Goal: Task Accomplishment & Management: Use online tool/utility

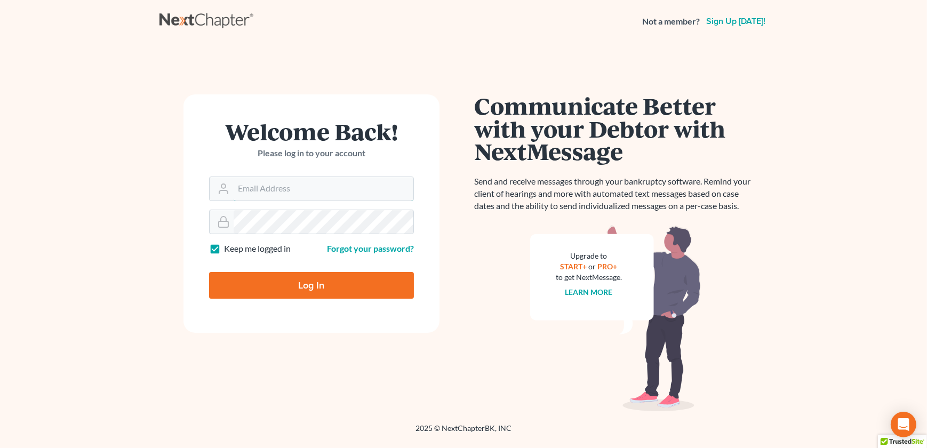
type input "[EMAIL_ADDRESS][DOMAIN_NAME]"
click at [309, 297] on input "Log In" at bounding box center [311, 285] width 205 height 27
type input "Thinking..."
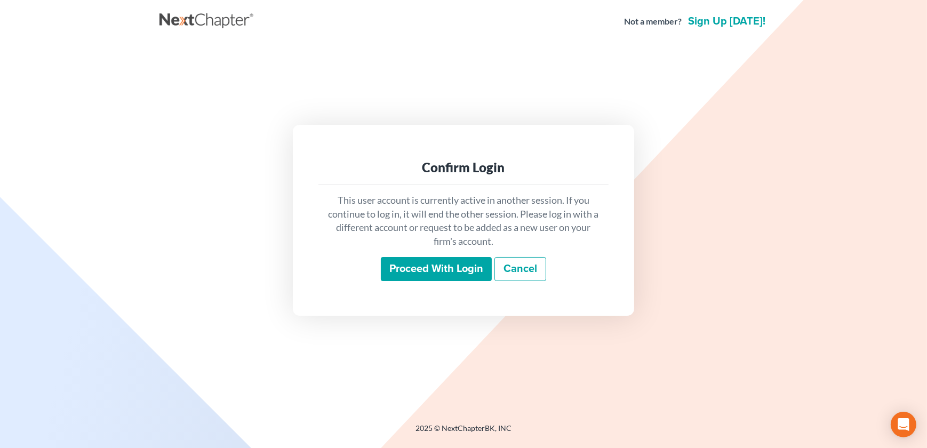
click at [434, 279] on input "Proceed with login" at bounding box center [436, 269] width 111 height 25
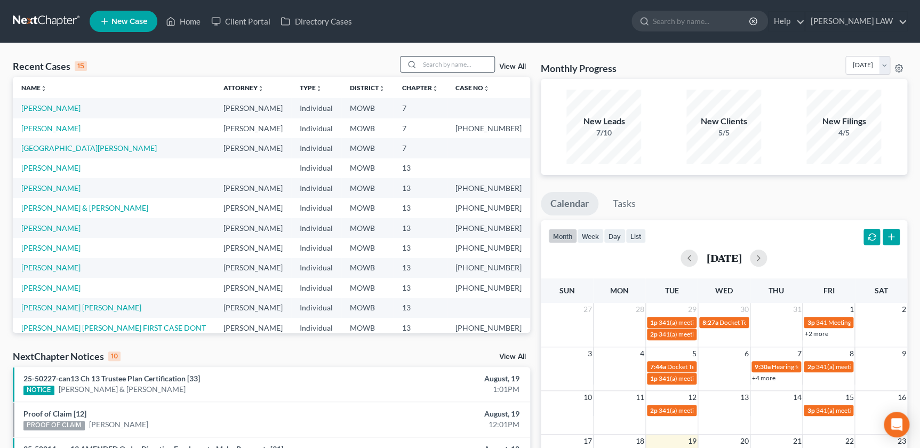
click at [432, 72] on div at bounding box center [447, 64] width 95 height 17
click at [433, 56] on div at bounding box center [447, 64] width 95 height 17
click at [433, 60] on input "search" at bounding box center [457, 64] width 75 height 15
type input "[PERSON_NAME]"
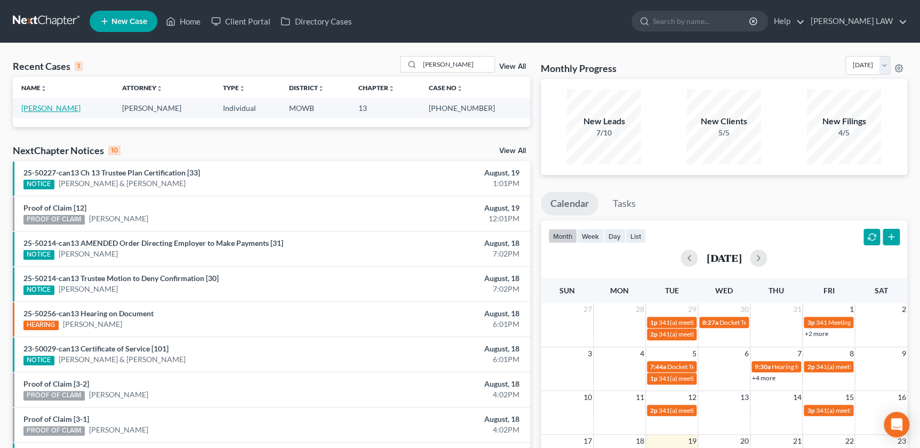
click at [49, 107] on link "[PERSON_NAME]" at bounding box center [50, 108] width 59 height 9
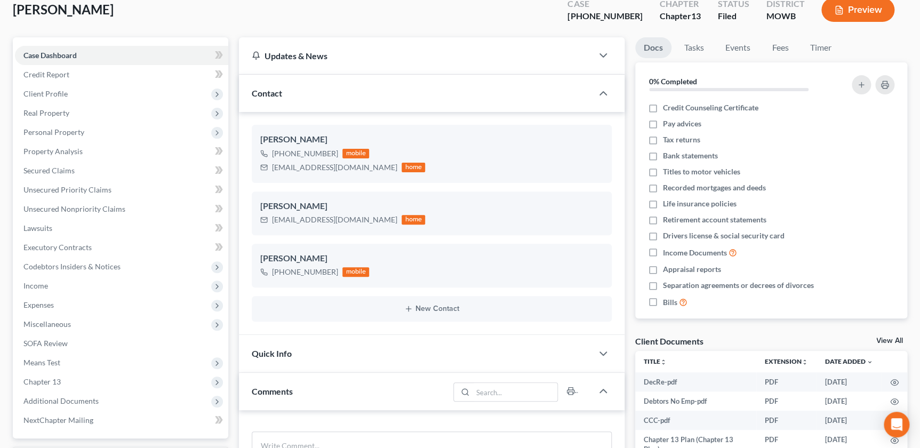
scroll to position [64, 0]
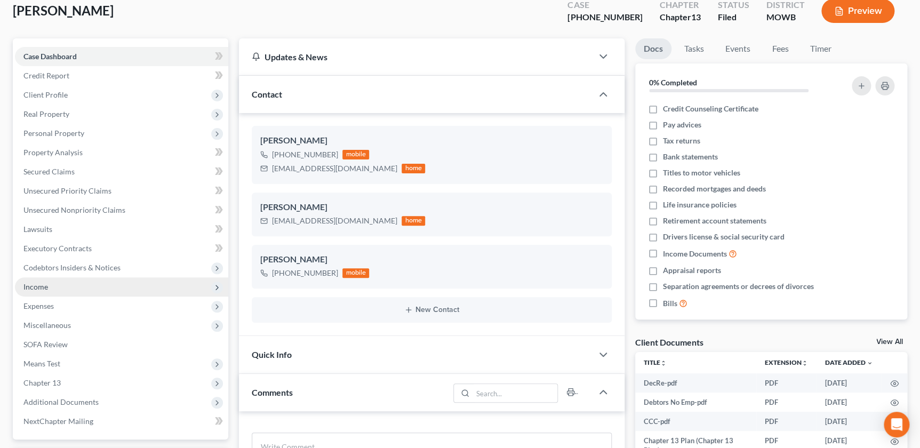
click at [52, 283] on span "Income" at bounding box center [121, 286] width 213 height 19
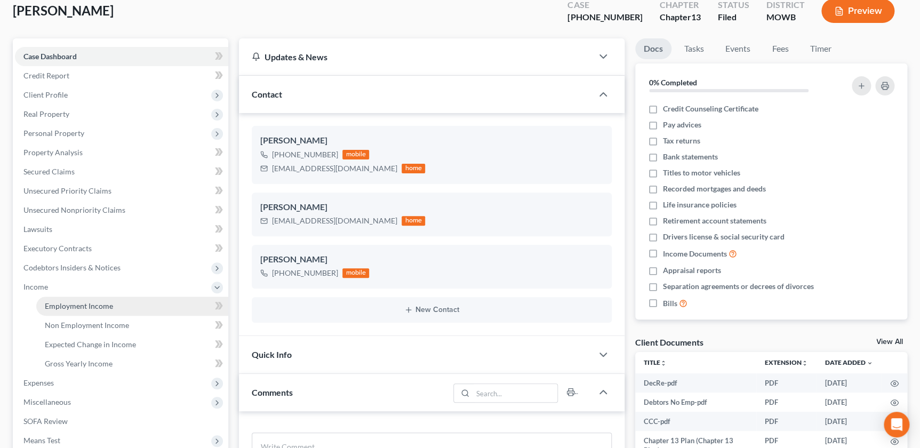
click at [70, 304] on span "Employment Income" at bounding box center [79, 305] width 68 height 9
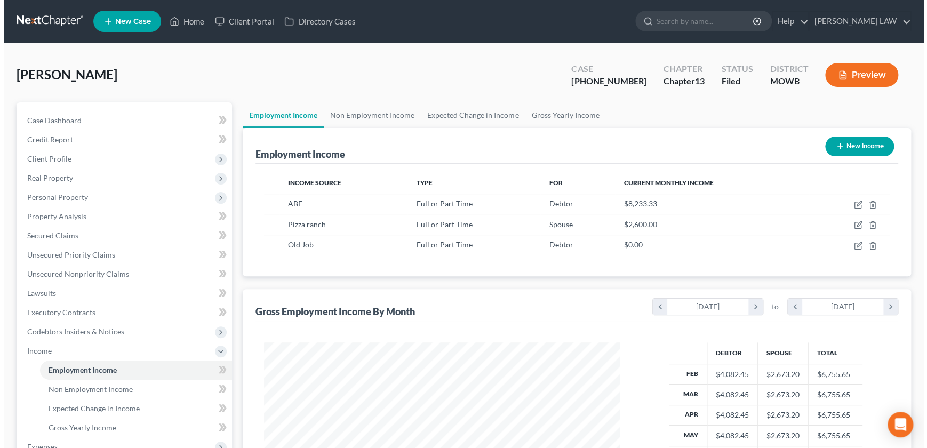
scroll to position [191, 377]
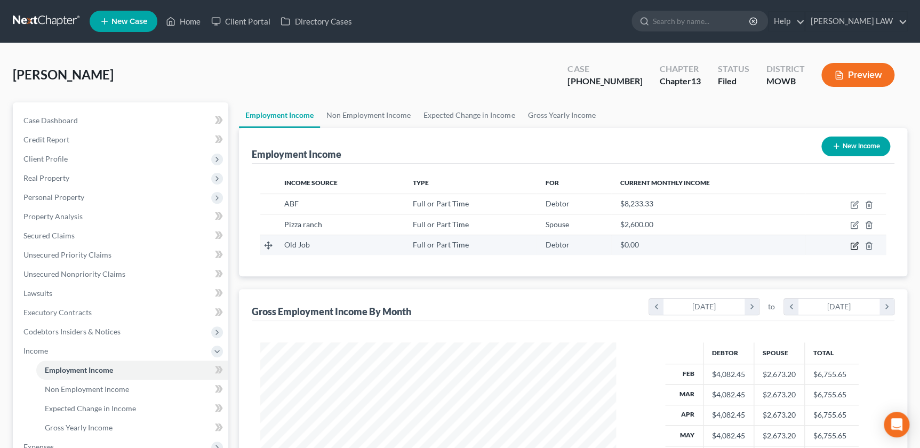
click at [854, 242] on icon "button" at bounding box center [855, 246] width 9 height 9
select select "0"
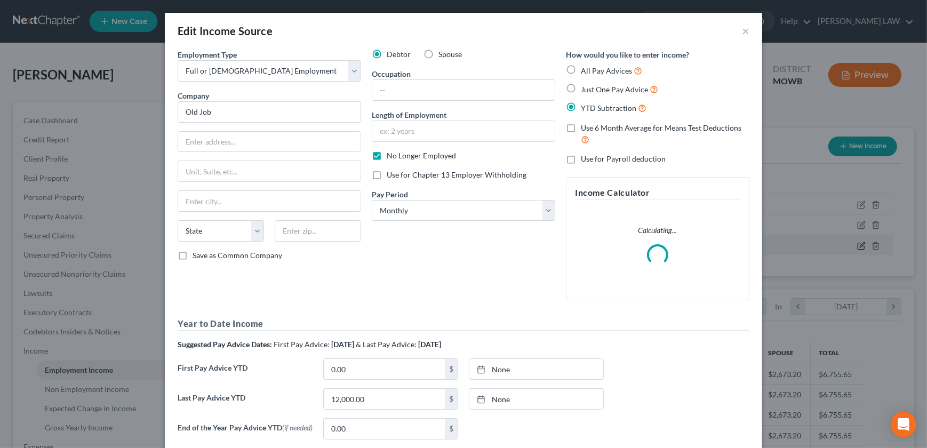
scroll to position [191, 380]
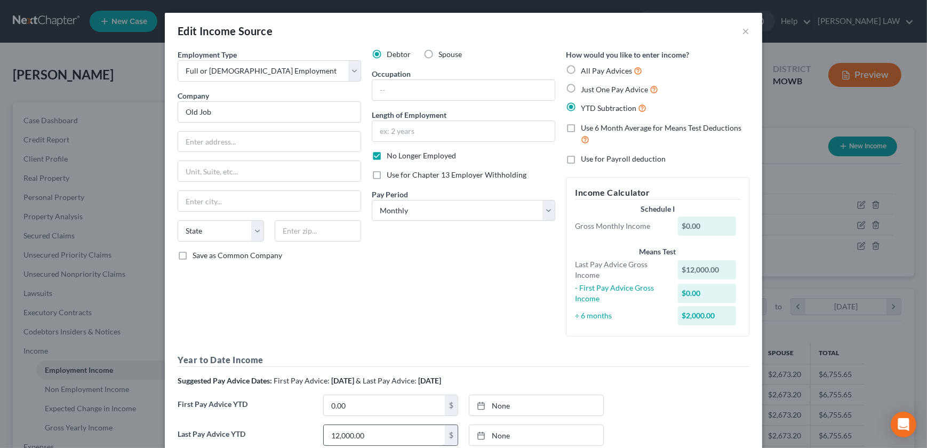
click at [375, 444] on input "12,000.00" at bounding box center [384, 435] width 121 height 20
type input "13,709.26"
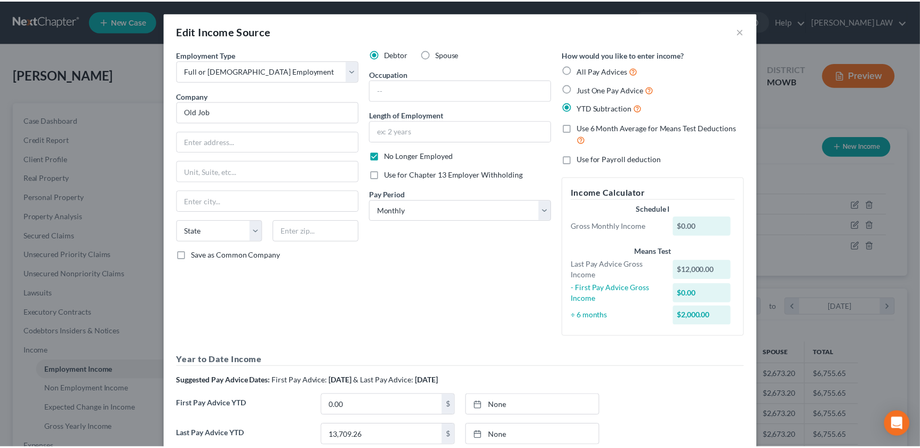
scroll to position [134, 0]
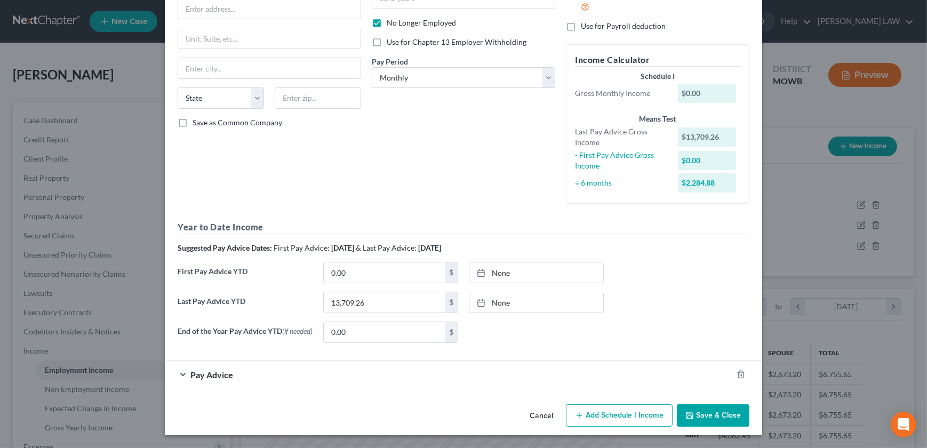
click at [701, 412] on button "Save & Close" at bounding box center [713, 415] width 73 height 22
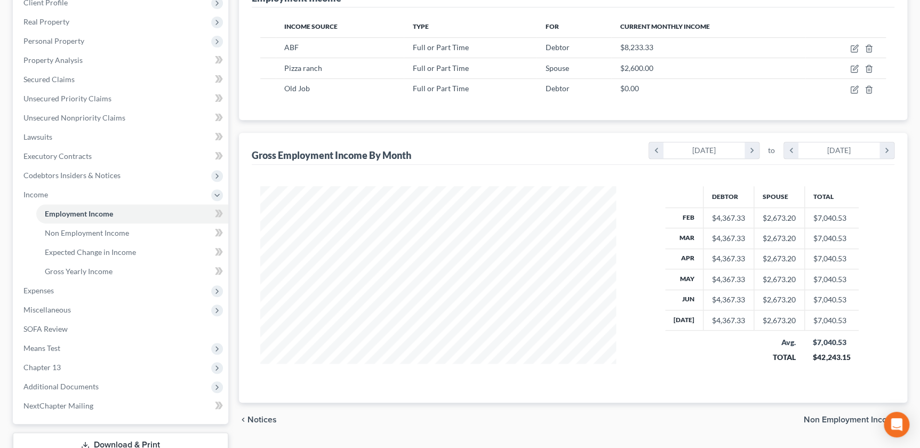
scroll to position [233, 0]
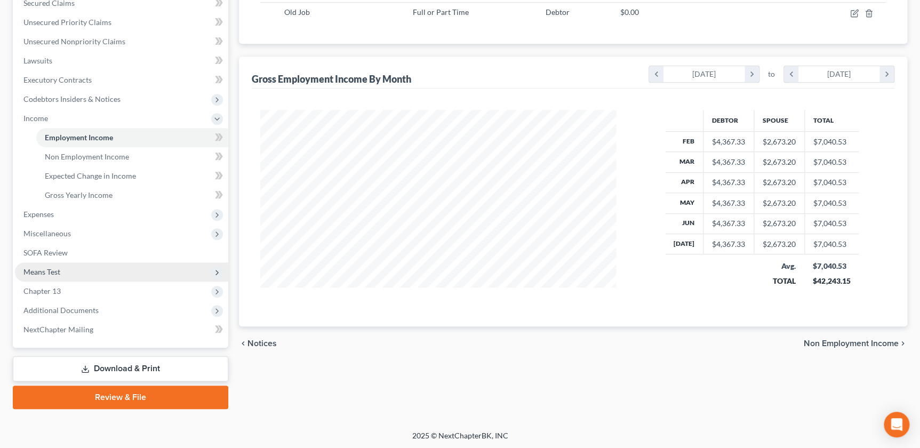
click at [46, 274] on span "Means Test" at bounding box center [41, 271] width 37 height 9
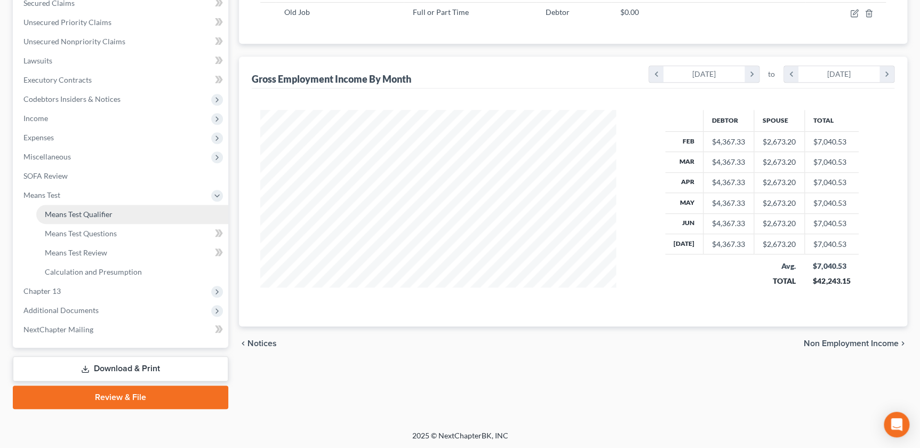
click at [85, 208] on link "Means Test Qualifier" at bounding box center [132, 214] width 192 height 19
